Goal: Information Seeking & Learning: Learn about a topic

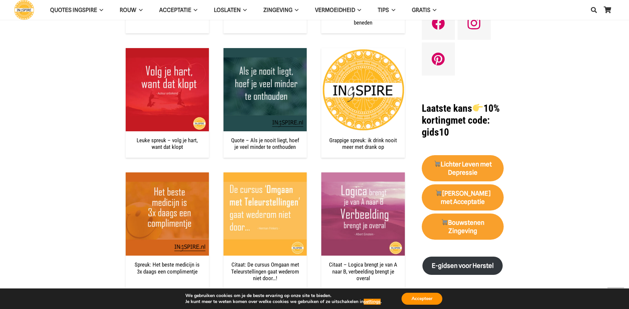
scroll to position [597, 0]
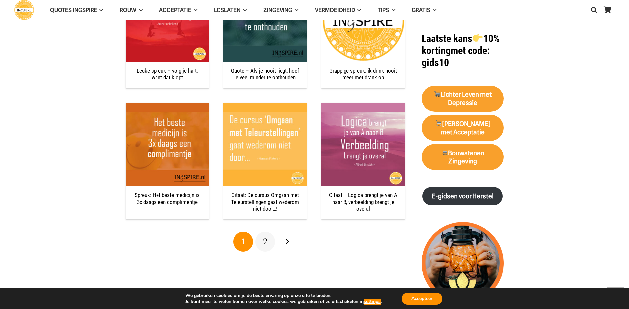
click at [268, 242] on link "2" at bounding box center [265, 242] width 20 height 20
click at [265, 241] on span "2" at bounding box center [265, 242] width 4 height 10
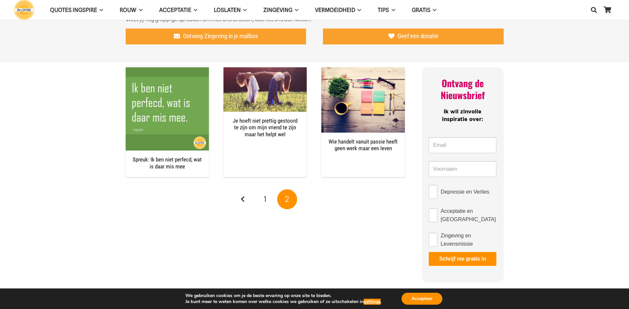
scroll to position [232, 0]
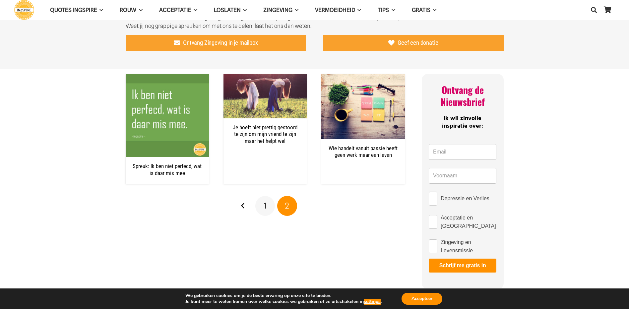
click at [265, 204] on span "1" at bounding box center [265, 206] width 3 height 10
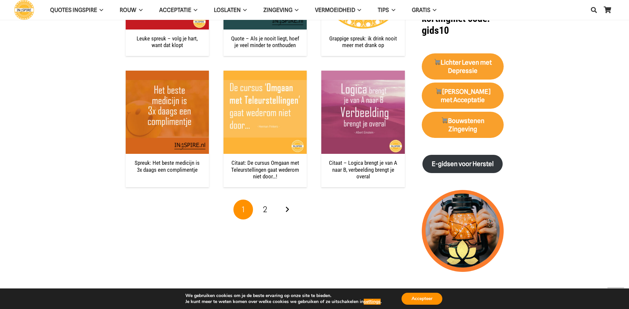
scroll to position [630, 0]
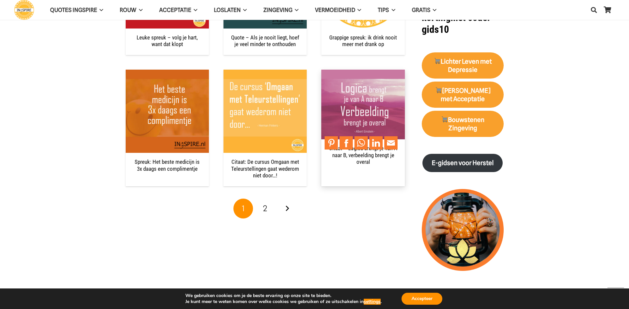
click at [375, 125] on img "Citaat – Logica brengt je van A naar B, verbeelding brengt je overal" at bounding box center [362, 111] width 83 height 83
